Goal: Entertainment & Leisure: Consume media (video, audio)

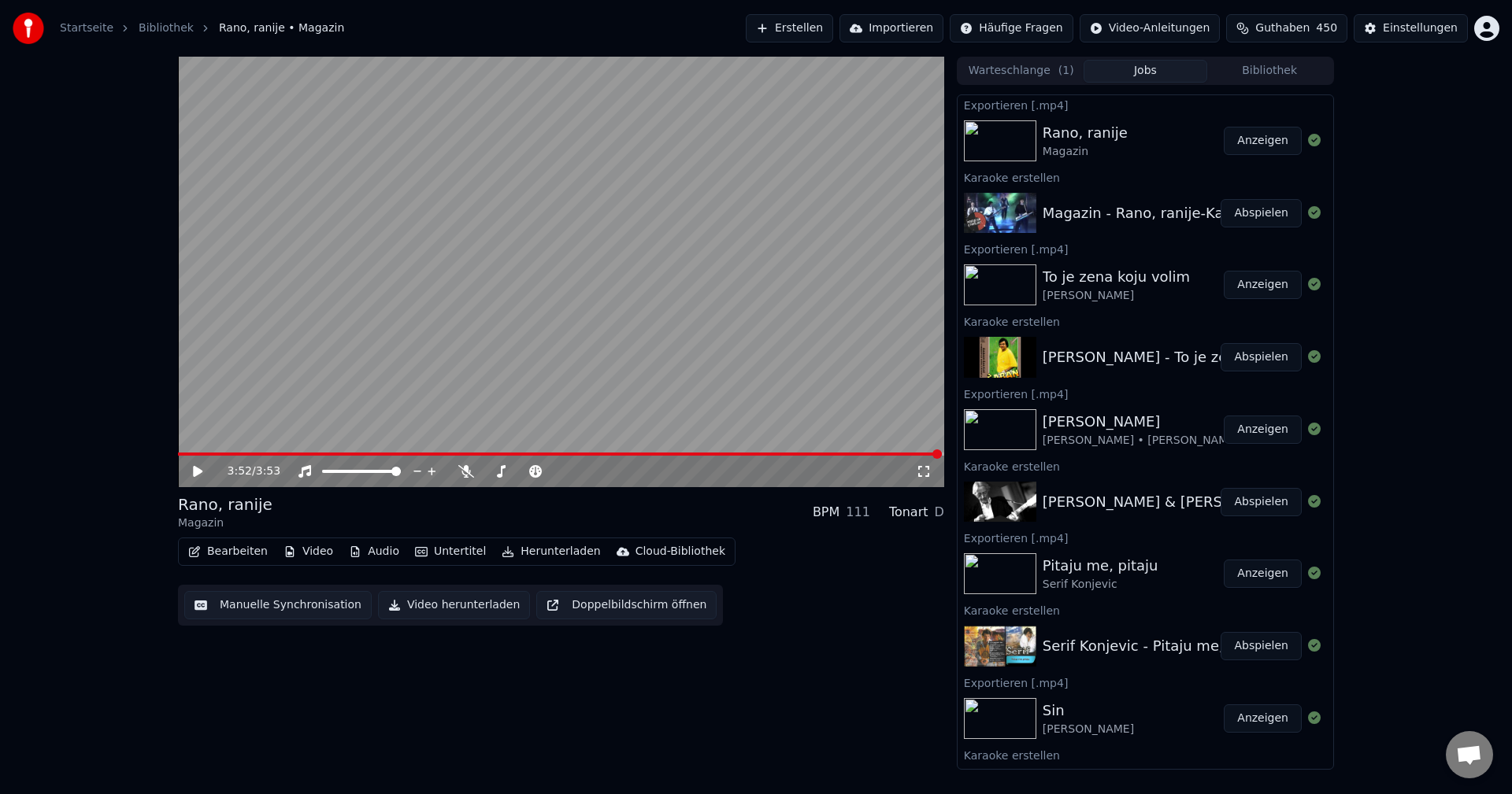
click at [1279, 70] on button "Bibliothek" at bounding box center [1269, 71] width 124 height 22
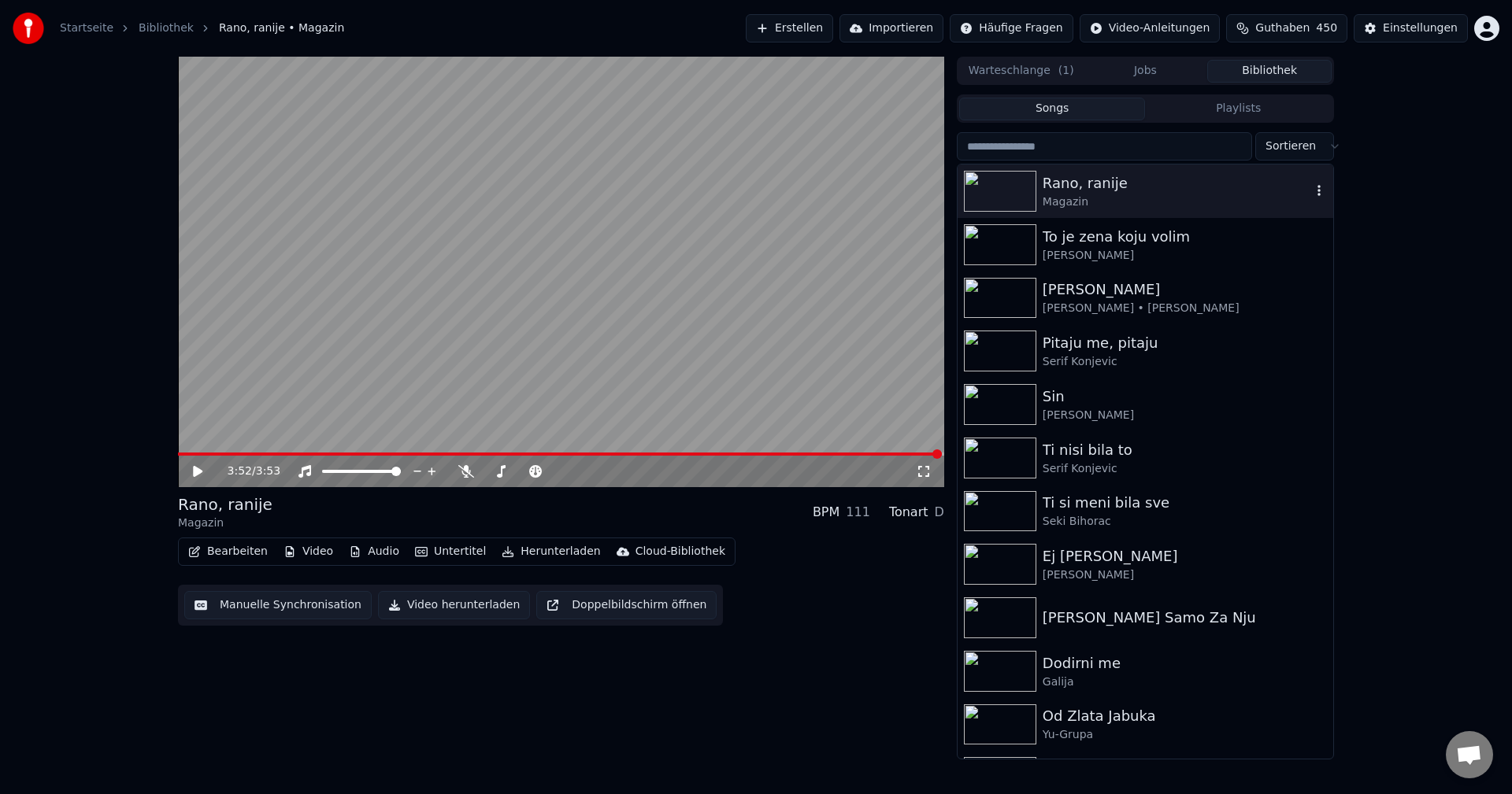
click at [1005, 193] on img at bounding box center [1000, 191] width 73 height 41
click at [178, 449] on span at bounding box center [182, 454] width 9 height 9
click at [178, 451] on span at bounding box center [182, 454] width 9 height 9
click at [178, 453] on span at bounding box center [182, 454] width 9 height 9
click at [459, 473] on icon at bounding box center [465, 471] width 16 height 12
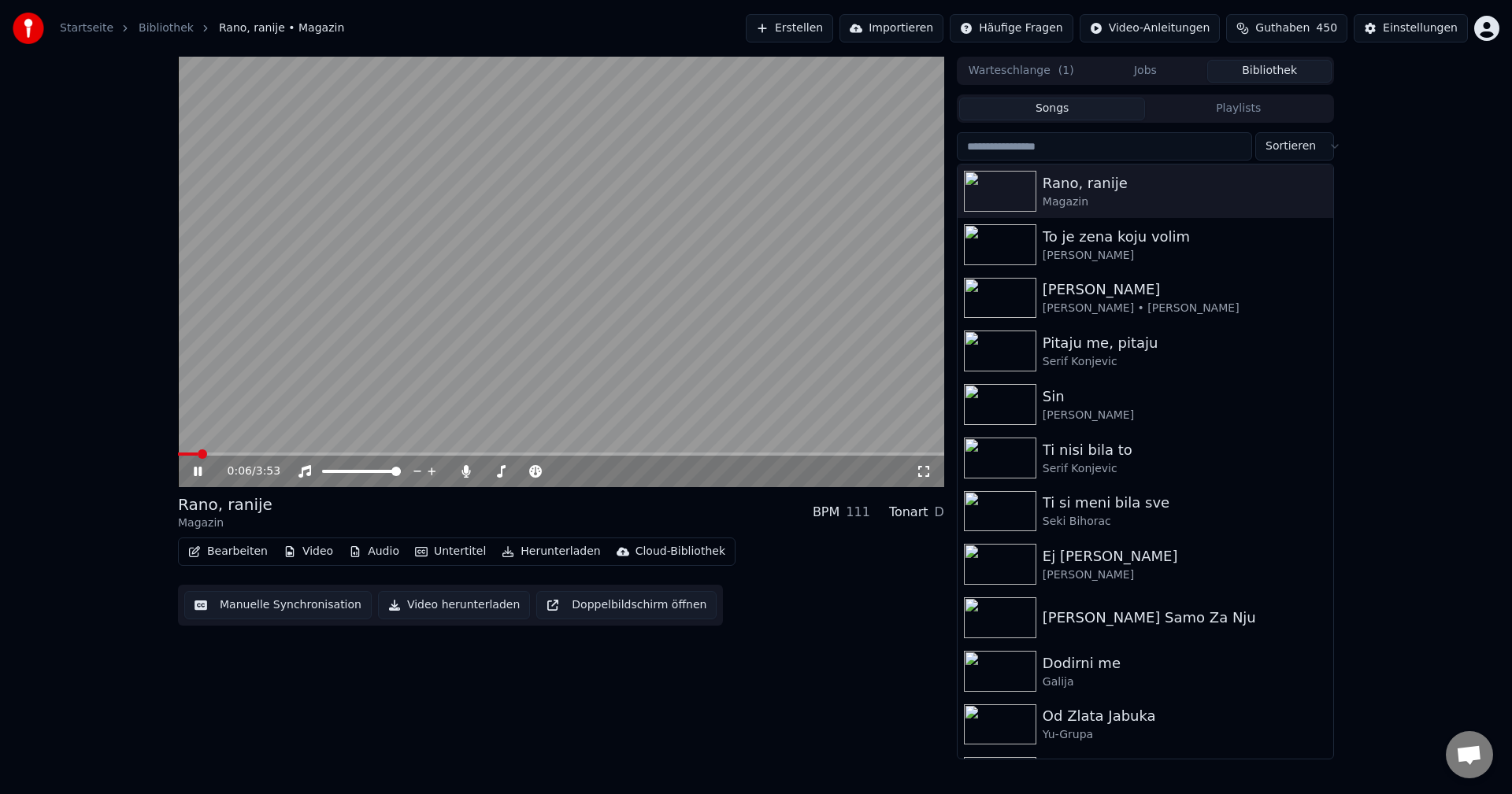
click at [197, 455] on span at bounding box center [202, 454] width 9 height 9
click at [178, 455] on span at bounding box center [561, 454] width 766 height 3
click at [464, 473] on icon at bounding box center [465, 471] width 8 height 12
click at [178, 456] on span at bounding box center [178, 454] width 0 height 3
drag, startPoint x: 466, startPoint y: 473, endPoint x: 210, endPoint y: 456, distance: 256.6
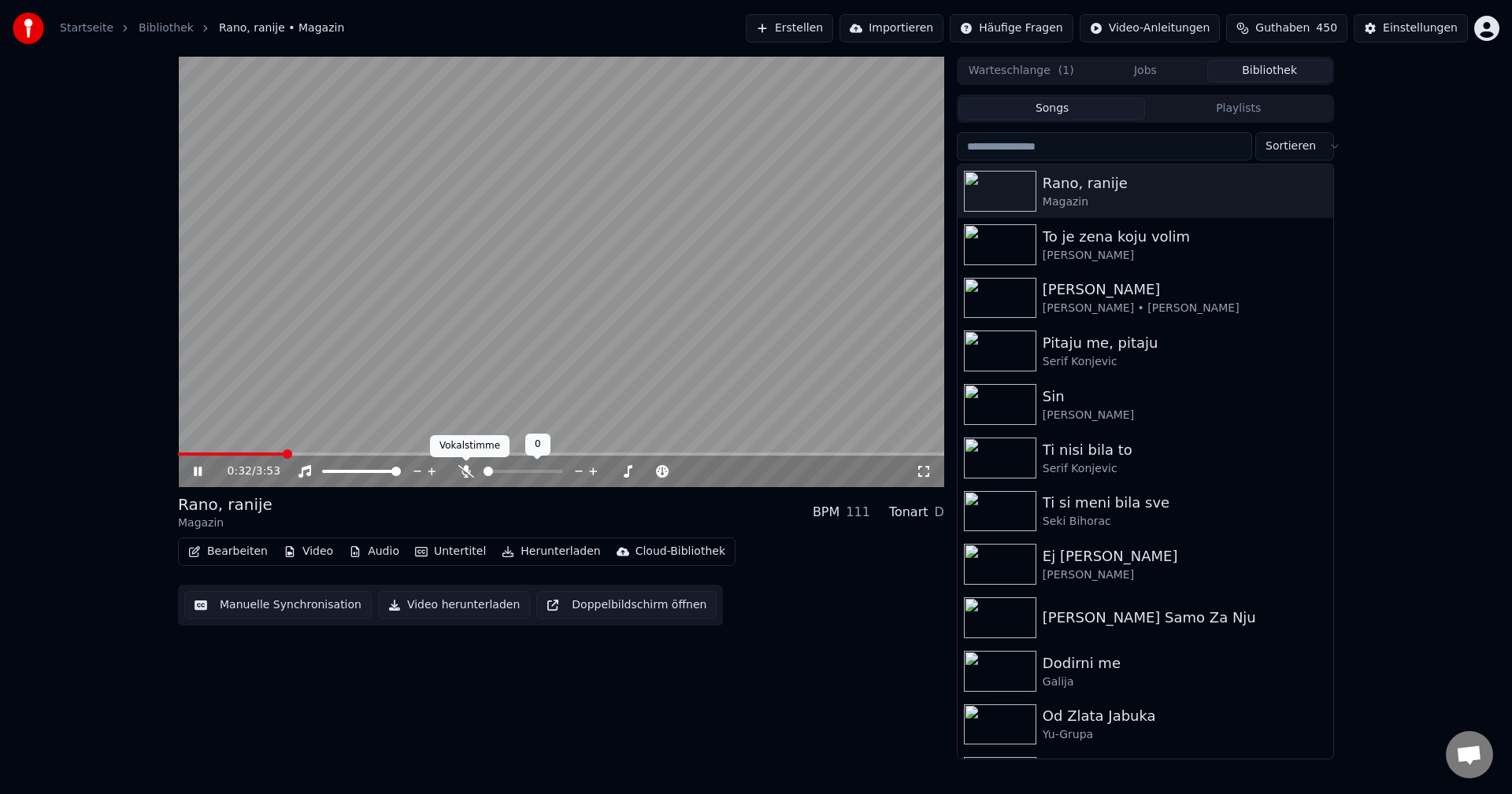
click at [464, 473] on icon at bounding box center [465, 471] width 16 height 12
click at [179, 452] on video at bounding box center [561, 272] width 766 height 431
click at [178, 453] on span at bounding box center [178, 454] width 0 height 3
click at [730, 347] on video at bounding box center [561, 272] width 766 height 431
click at [992, 302] on img at bounding box center [1000, 298] width 73 height 41
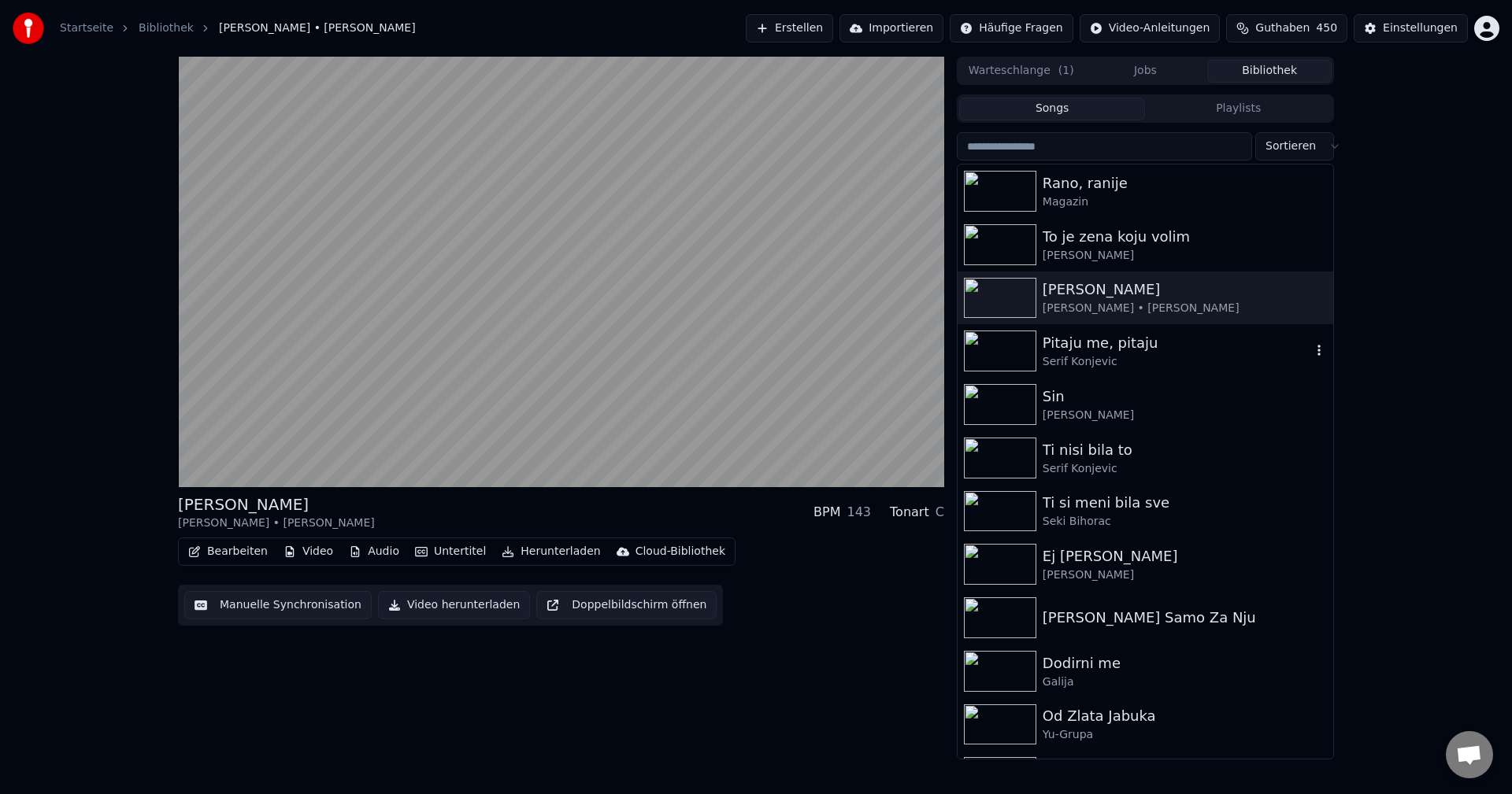
click at [983, 334] on img at bounding box center [1000, 351] width 73 height 41
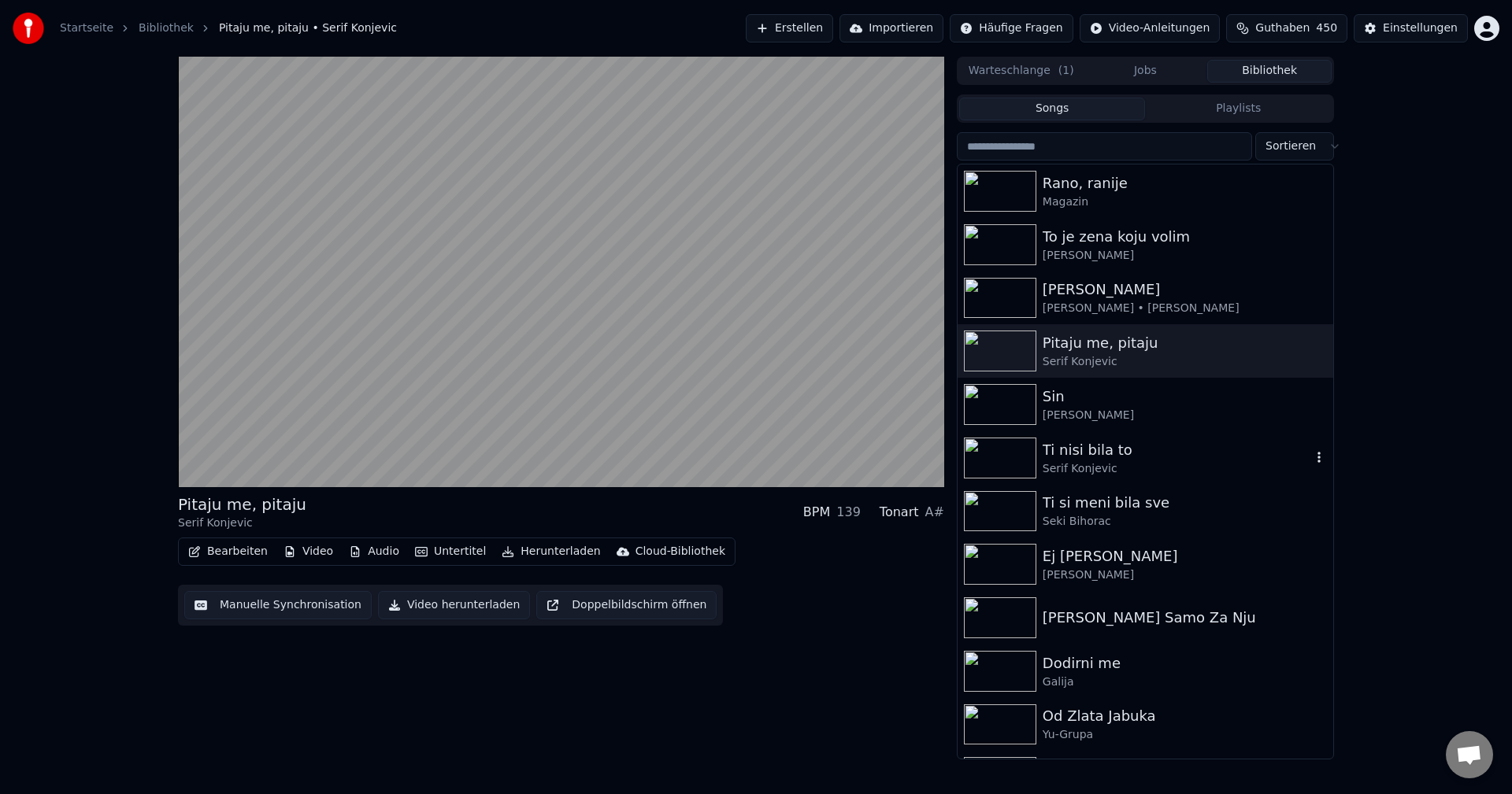
click at [1002, 457] on img at bounding box center [1000, 458] width 73 height 41
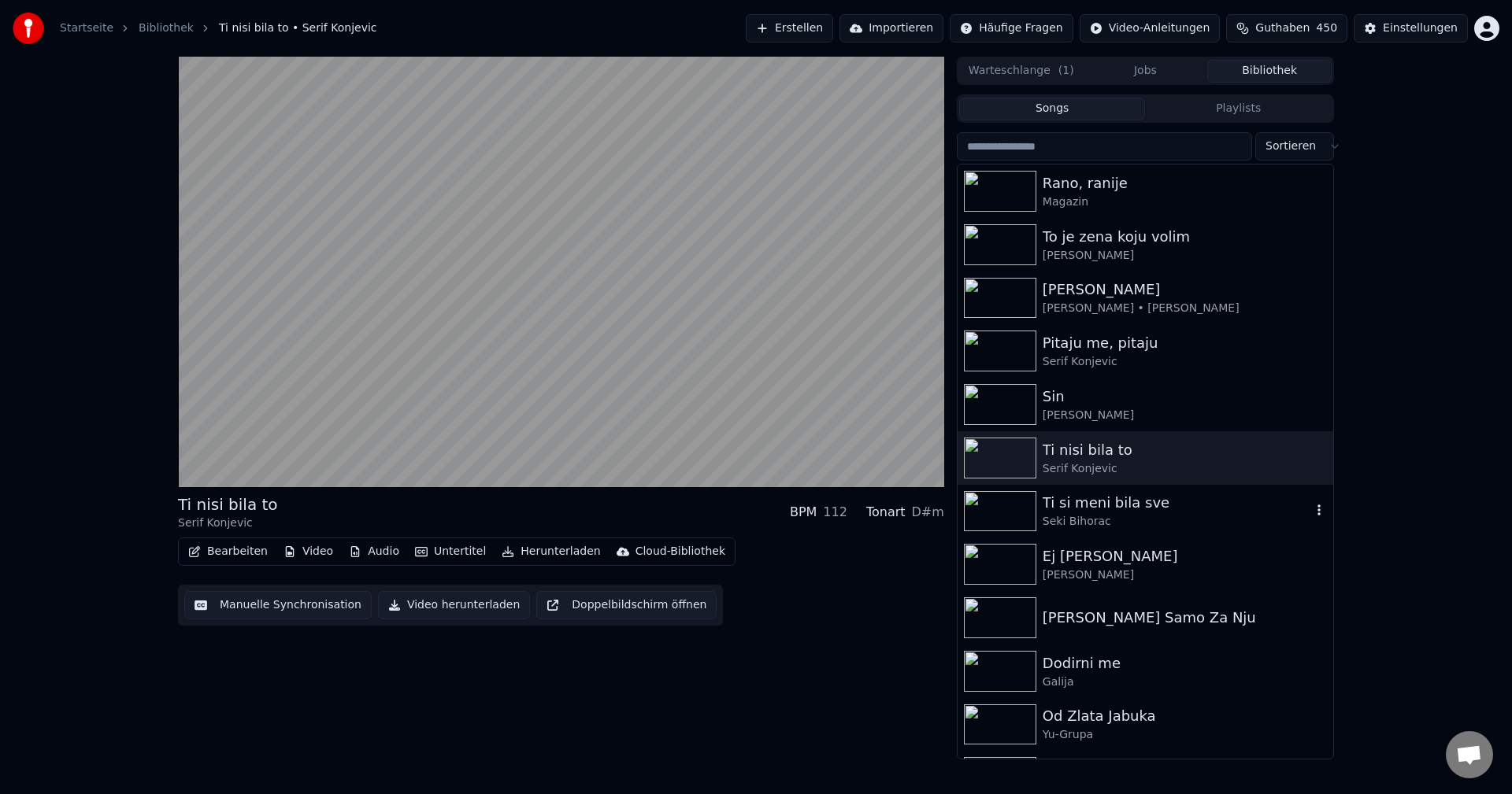
click at [996, 510] on img at bounding box center [1000, 512] width 73 height 41
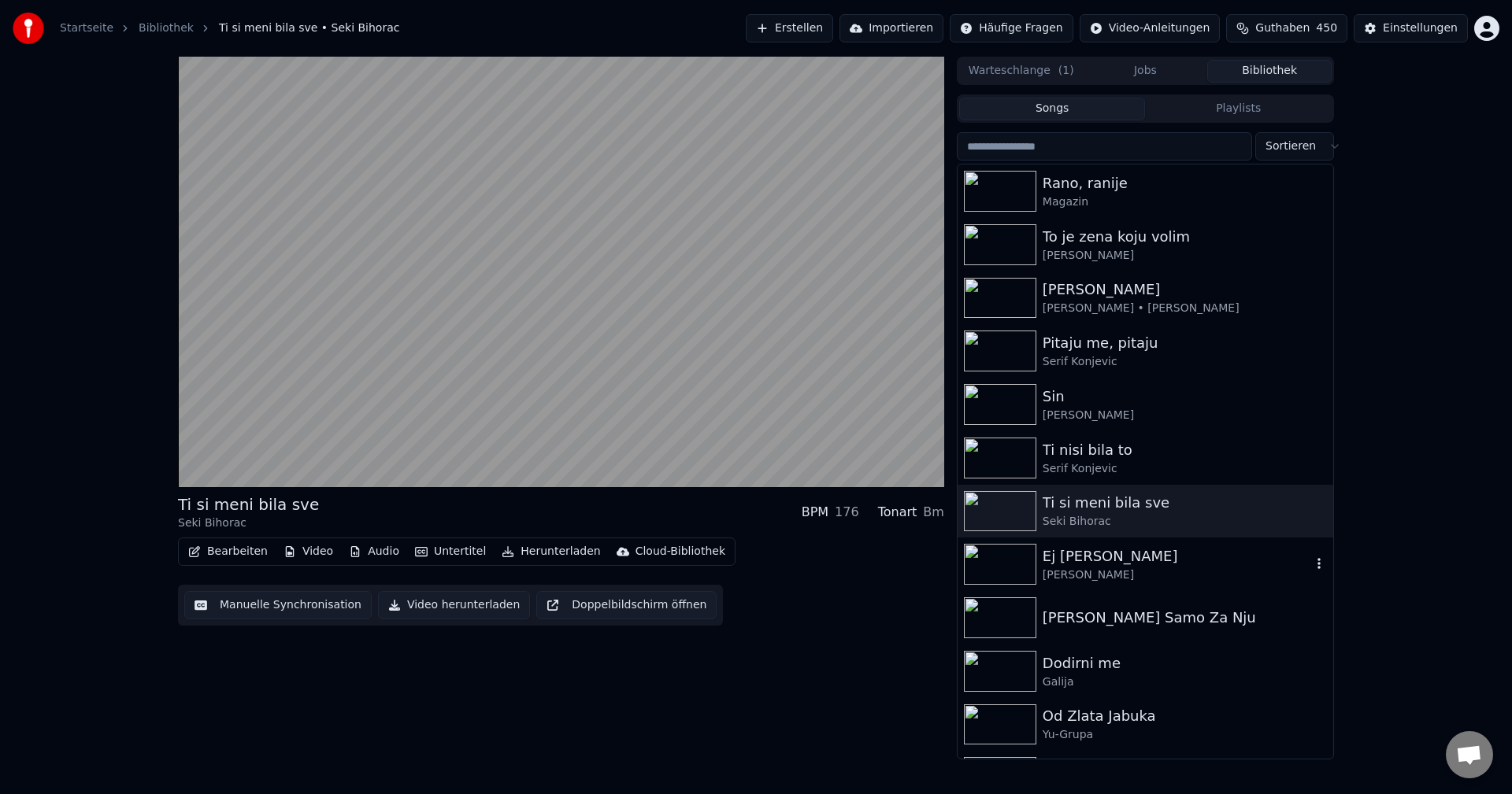
click at [993, 562] on img at bounding box center [1000, 564] width 73 height 41
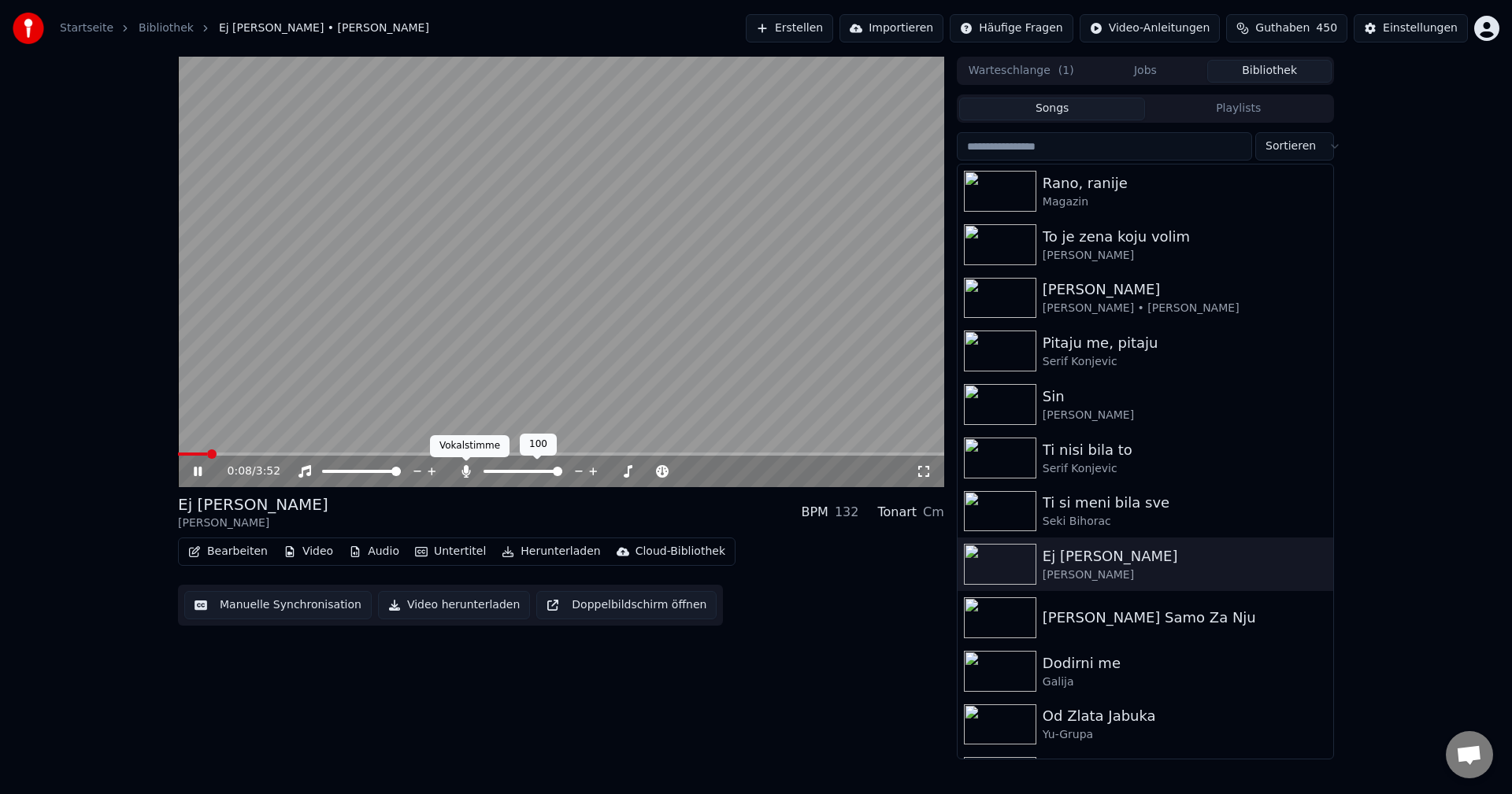
click at [467, 471] on icon at bounding box center [465, 471] width 8 height 12
click at [193, 455] on span at bounding box center [274, 454] width 193 height 3
click at [237, 453] on span at bounding box center [561, 454] width 766 height 3
click at [221, 453] on span at bounding box center [199, 454] width 43 height 3
click at [266, 451] on video at bounding box center [561, 272] width 766 height 431
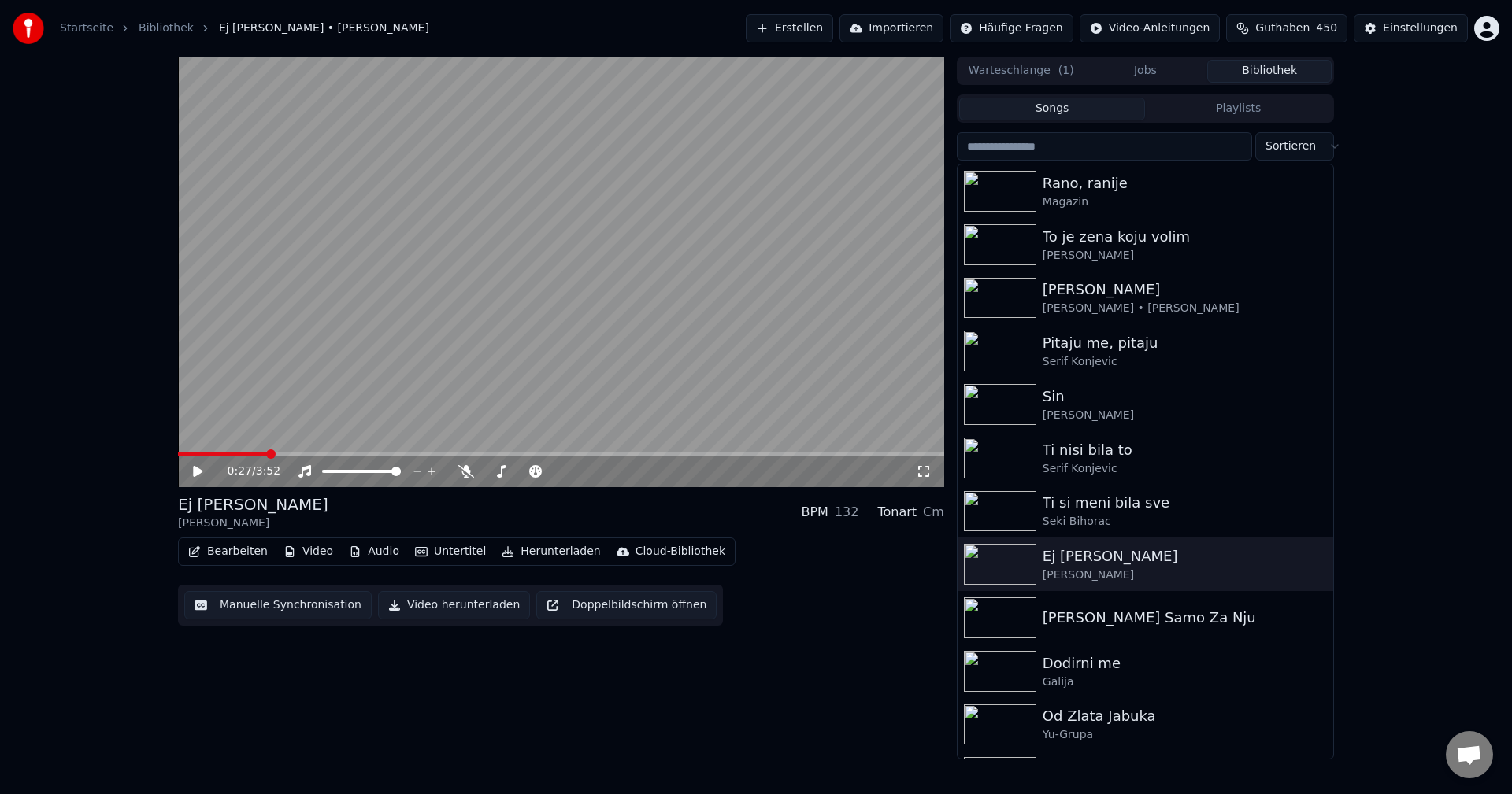
click at [267, 453] on span at bounding box center [561, 454] width 766 height 3
click at [363, 394] on video at bounding box center [561, 272] width 766 height 431
click at [229, 456] on span at bounding box center [549, 454] width 745 height 3
click at [471, 476] on icon at bounding box center [465, 471] width 16 height 12
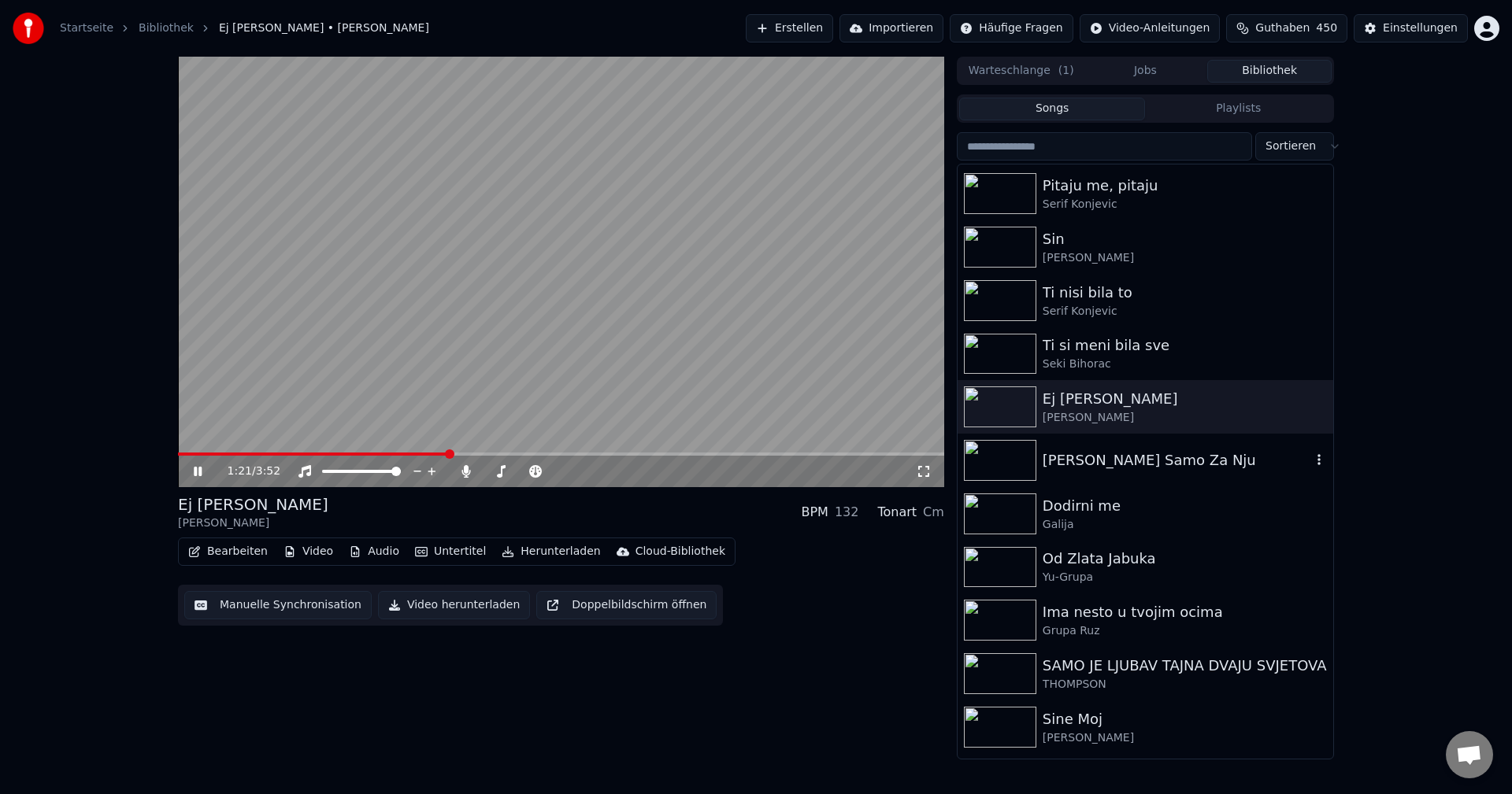
click at [1007, 462] on img at bounding box center [1000, 461] width 73 height 41
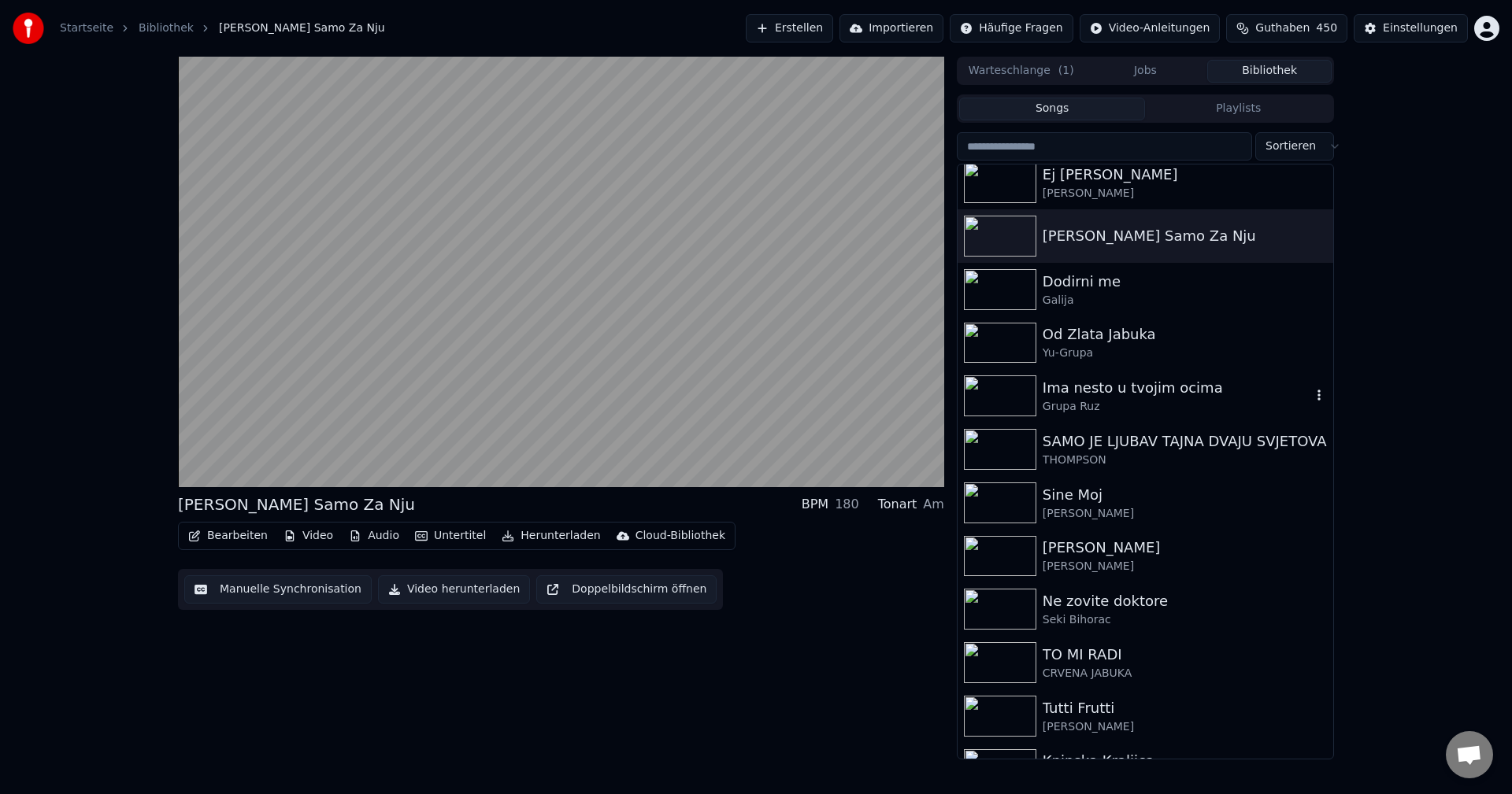
scroll to position [393, 0]
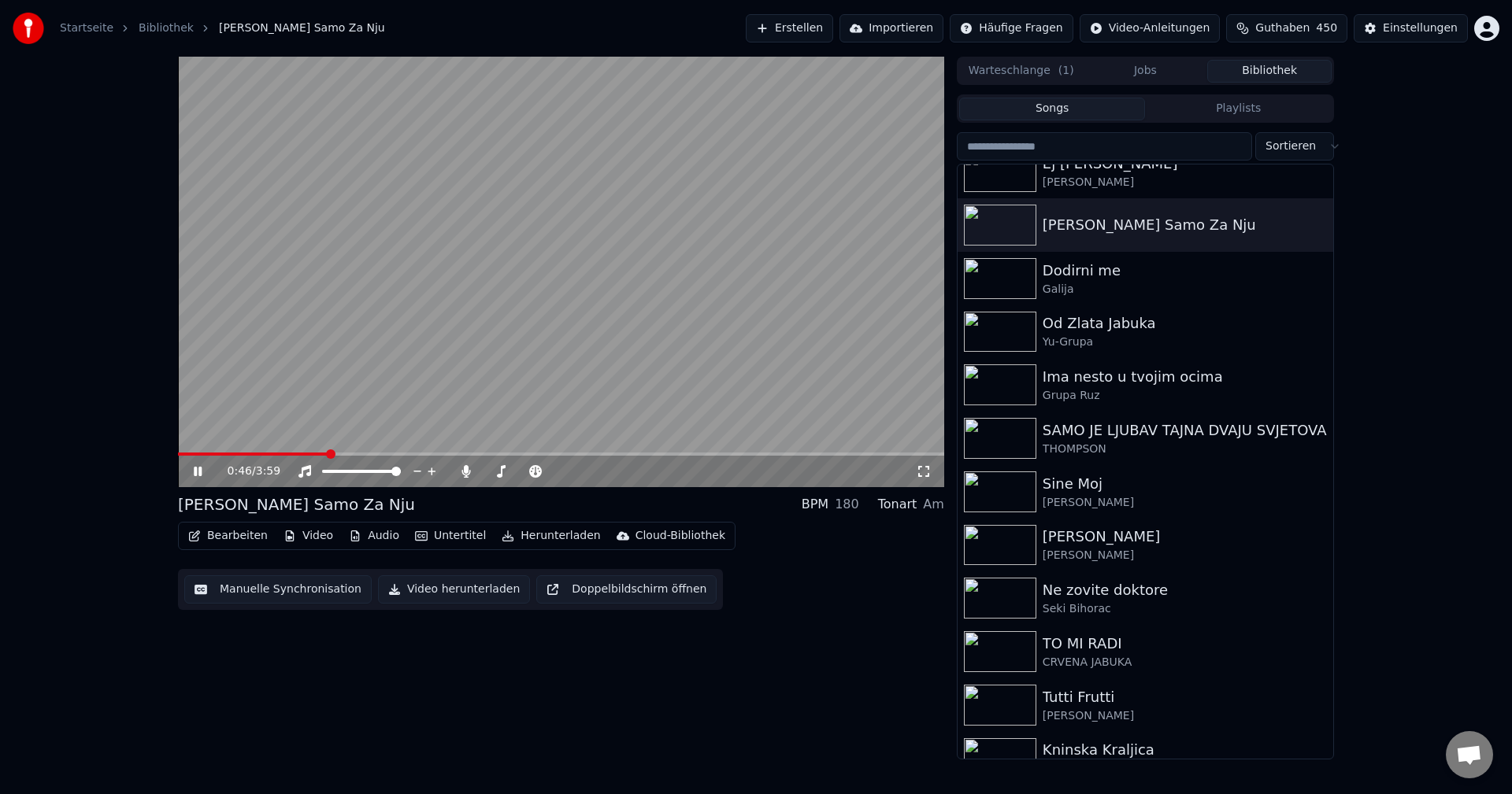
click at [298, 451] on video at bounding box center [561, 272] width 766 height 431
click at [304, 455] on span at bounding box center [252, 454] width 150 height 3
click at [469, 414] on video at bounding box center [561, 272] width 766 height 431
click at [339, 454] on span at bounding box center [300, 454] width 246 height 3
click at [315, 454] on span at bounding box center [259, 454] width 164 height 3
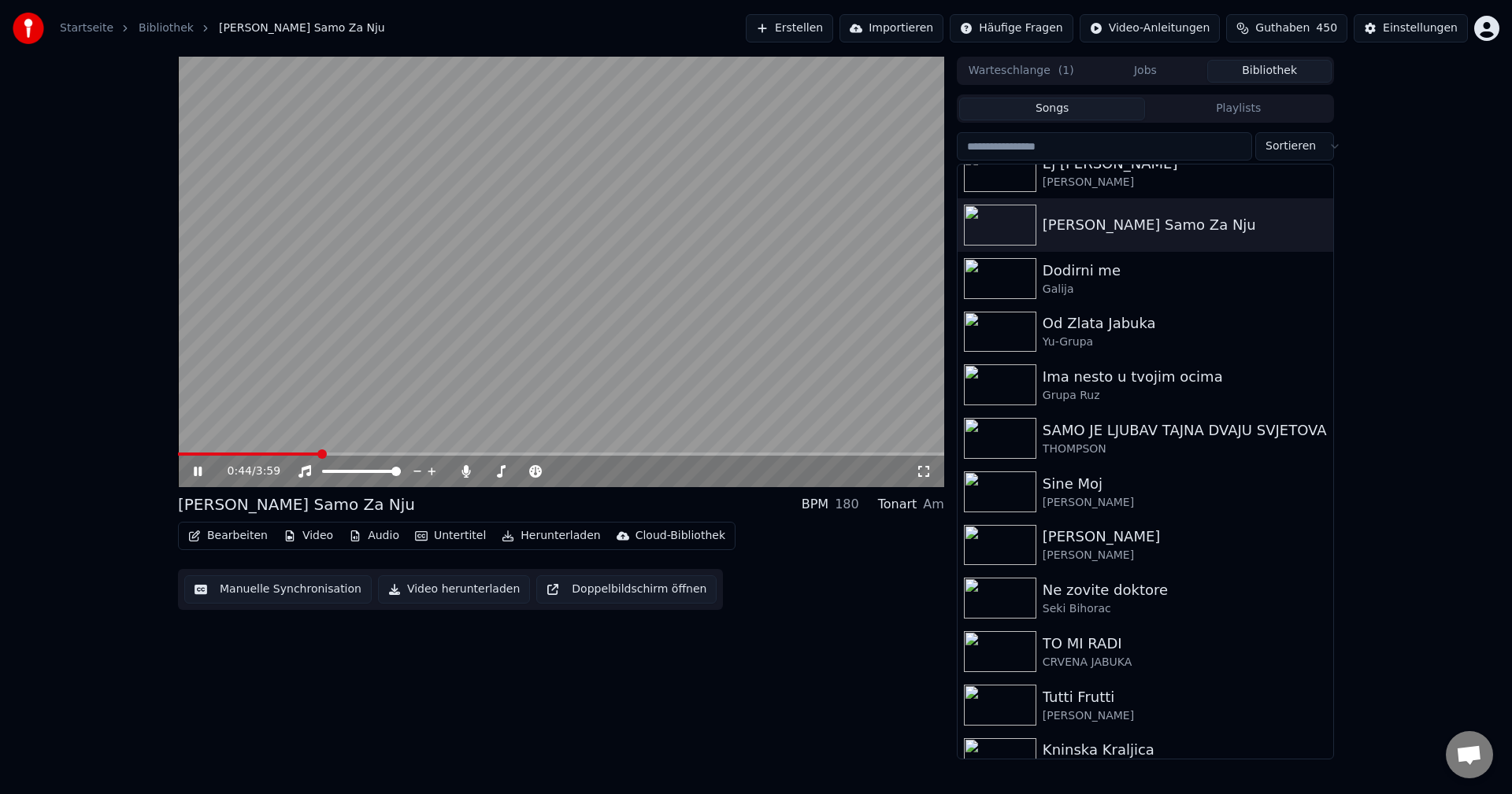
click at [295, 452] on video at bounding box center [561, 272] width 766 height 431
click at [288, 451] on video at bounding box center [561, 272] width 766 height 431
click at [292, 453] on span at bounding box center [250, 454] width 146 height 3
drag, startPoint x: 467, startPoint y: 472, endPoint x: 937, endPoint y: 562, distance: 478.5
click at [468, 472] on icon at bounding box center [465, 471] width 8 height 12
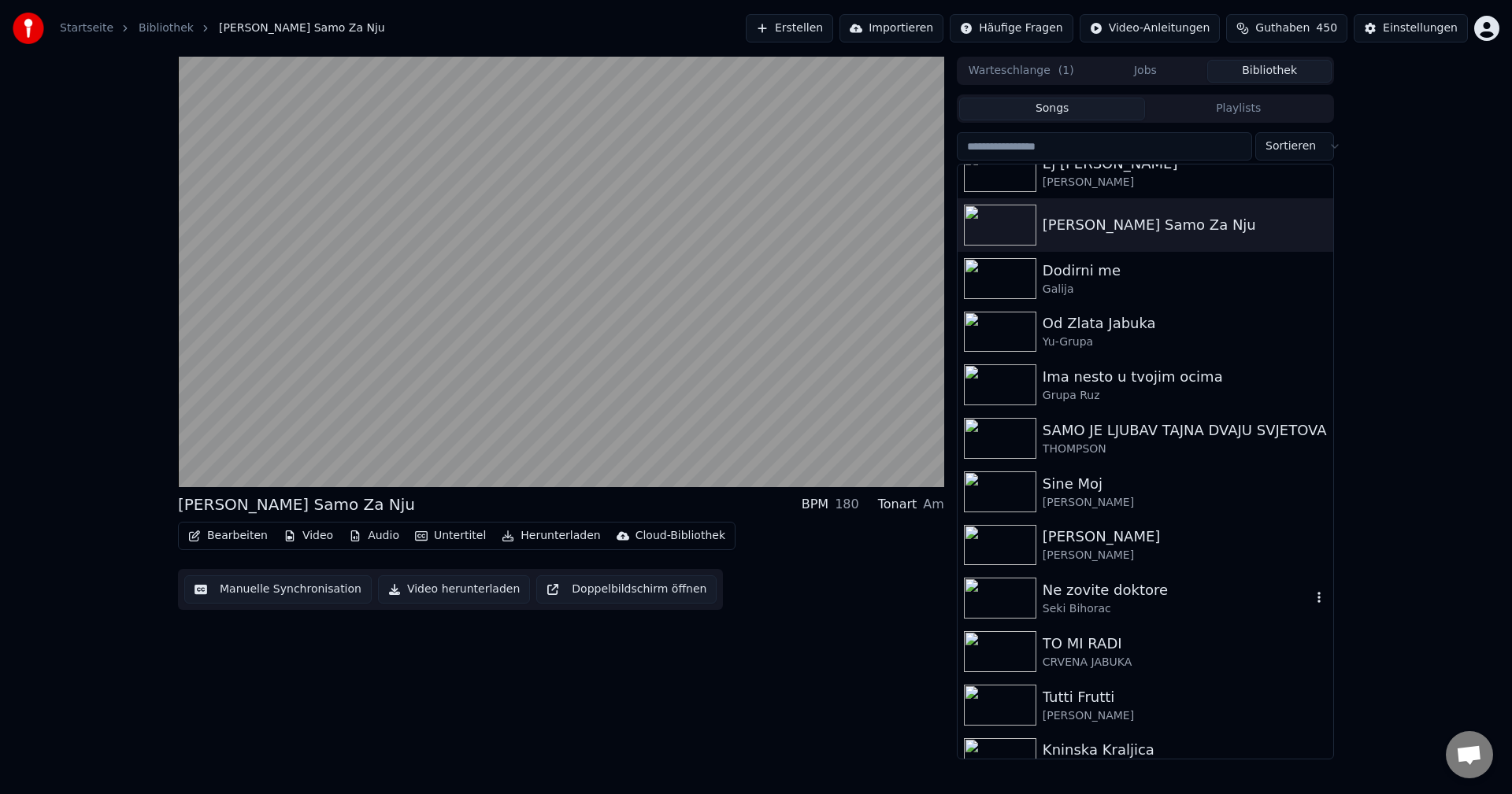
scroll to position [630, 0]
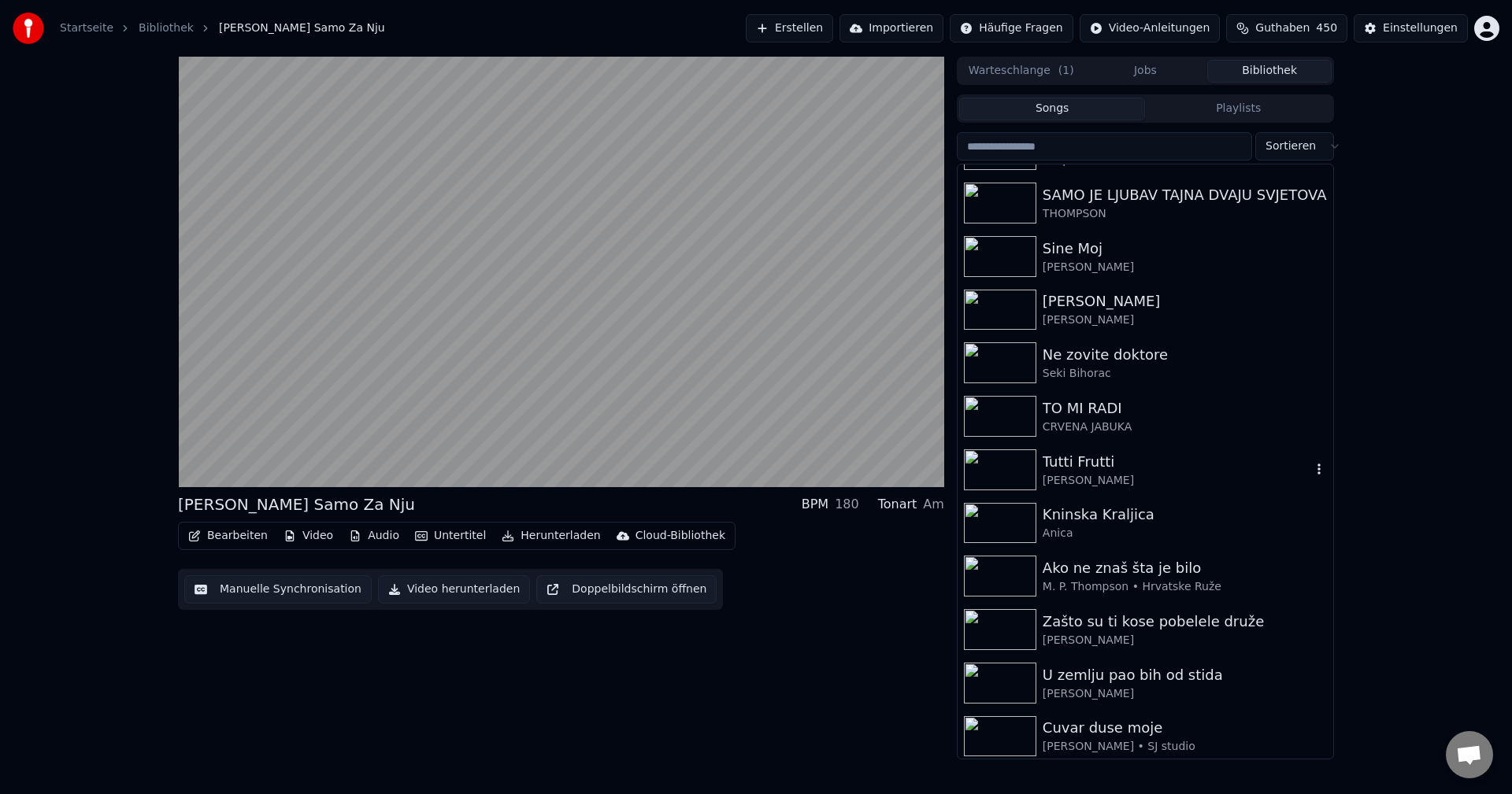
click at [1013, 469] on img at bounding box center [1000, 470] width 73 height 41
